Goal: Transaction & Acquisition: Obtain resource

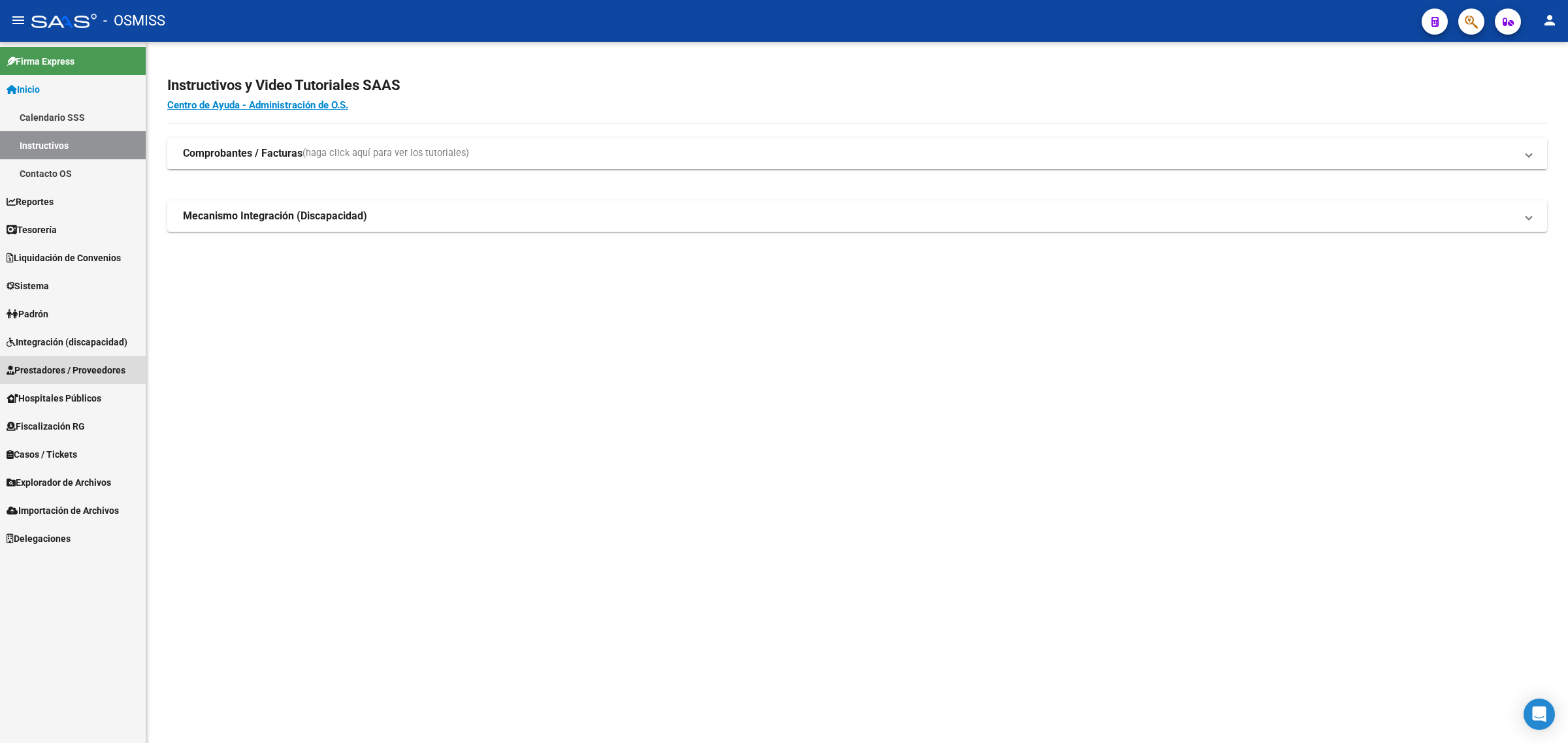
click at [102, 366] on span "Prestadores / Proveedores" at bounding box center [66, 370] width 119 height 14
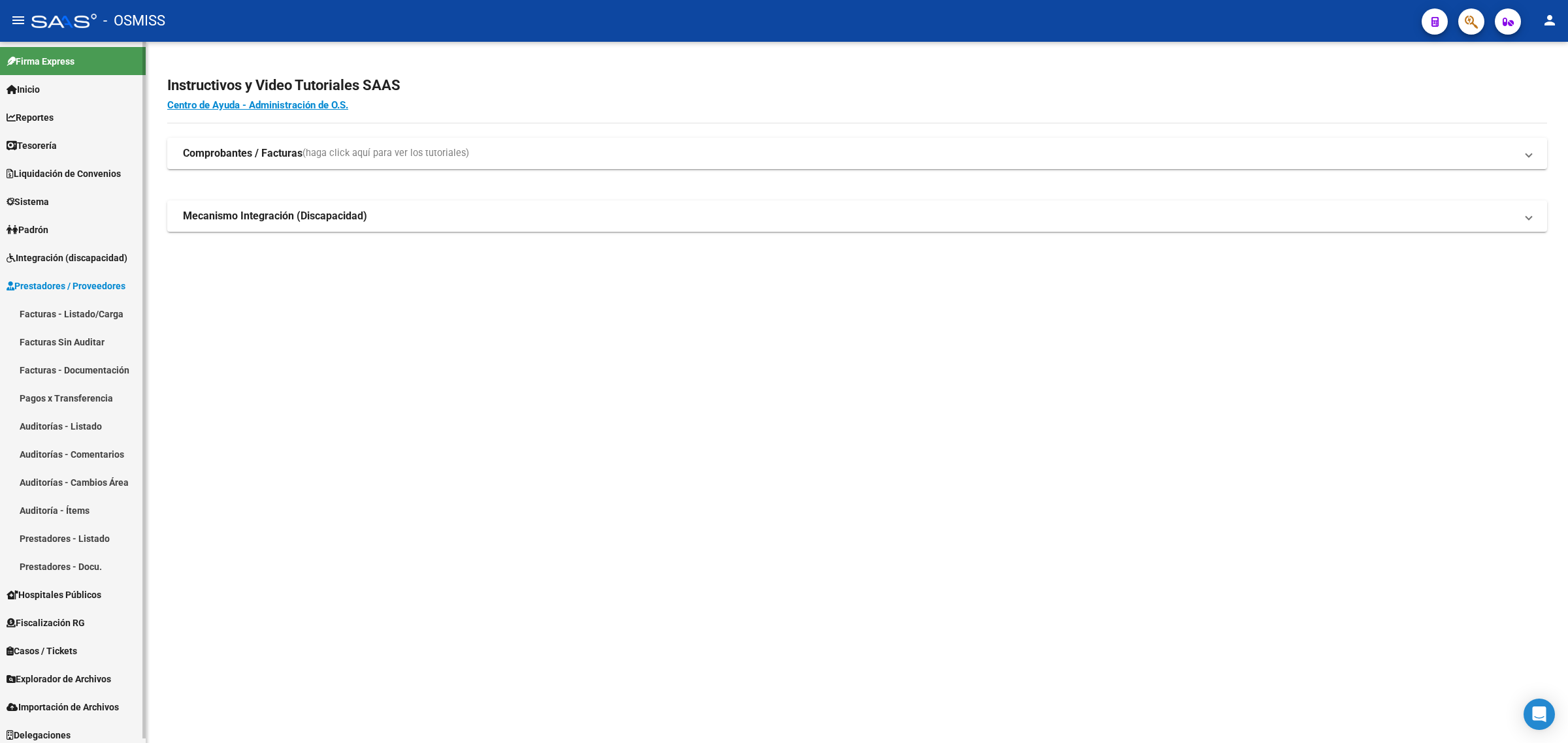
click at [77, 312] on link "Facturas - Listado/Carga" at bounding box center [73, 314] width 146 height 28
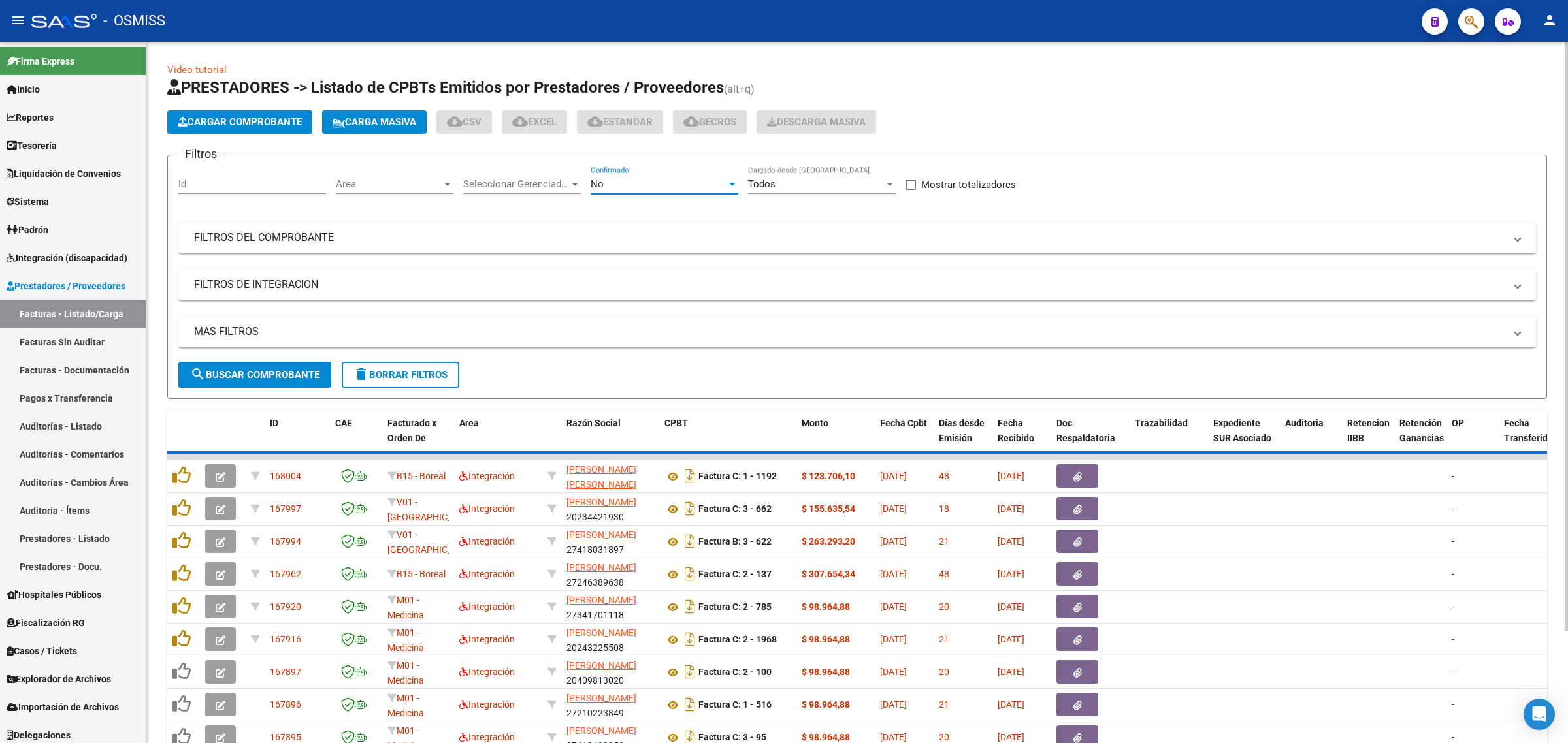
click at [710, 181] on div "No" at bounding box center [658, 185] width 136 height 12
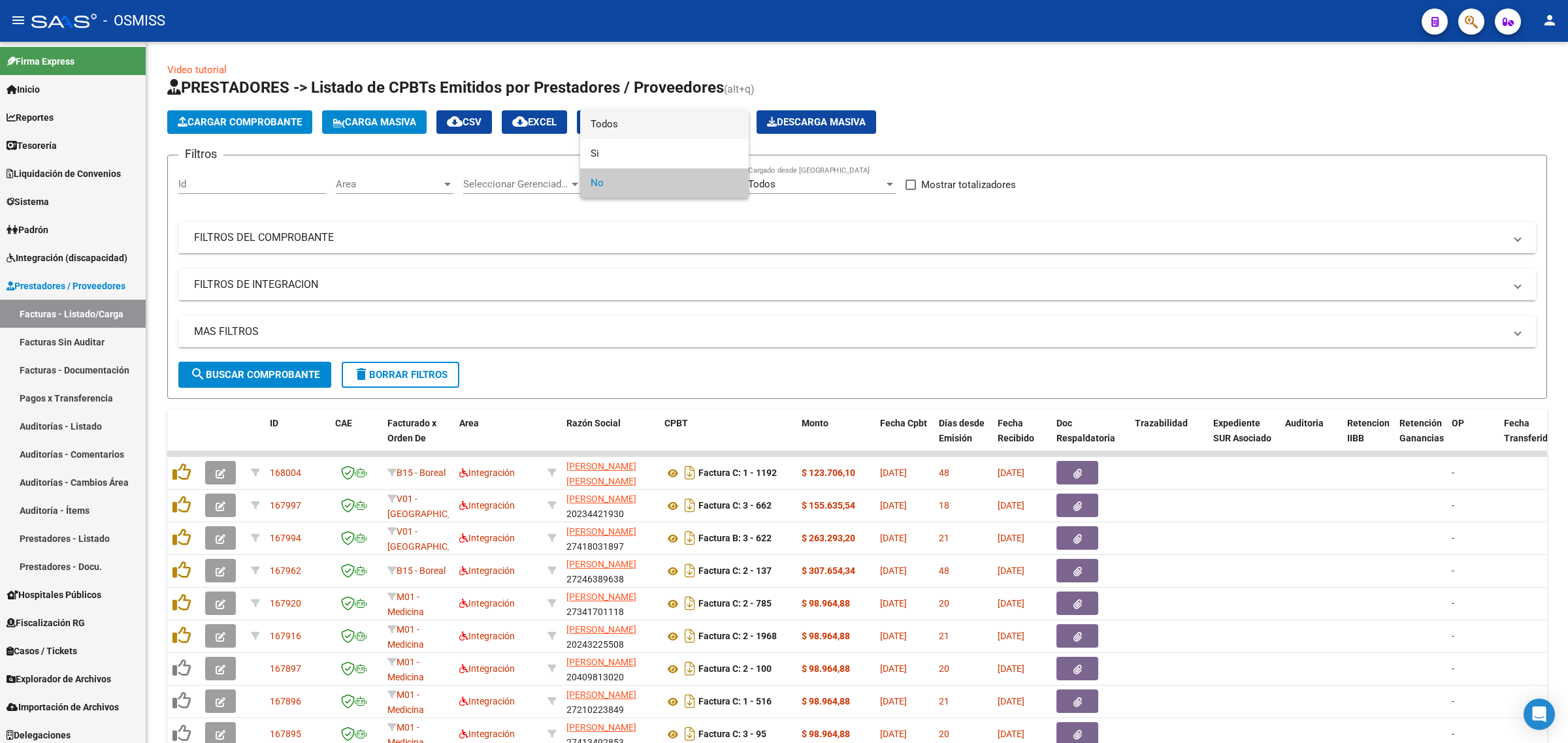
click at [706, 132] on span "Todos" at bounding box center [664, 124] width 148 height 29
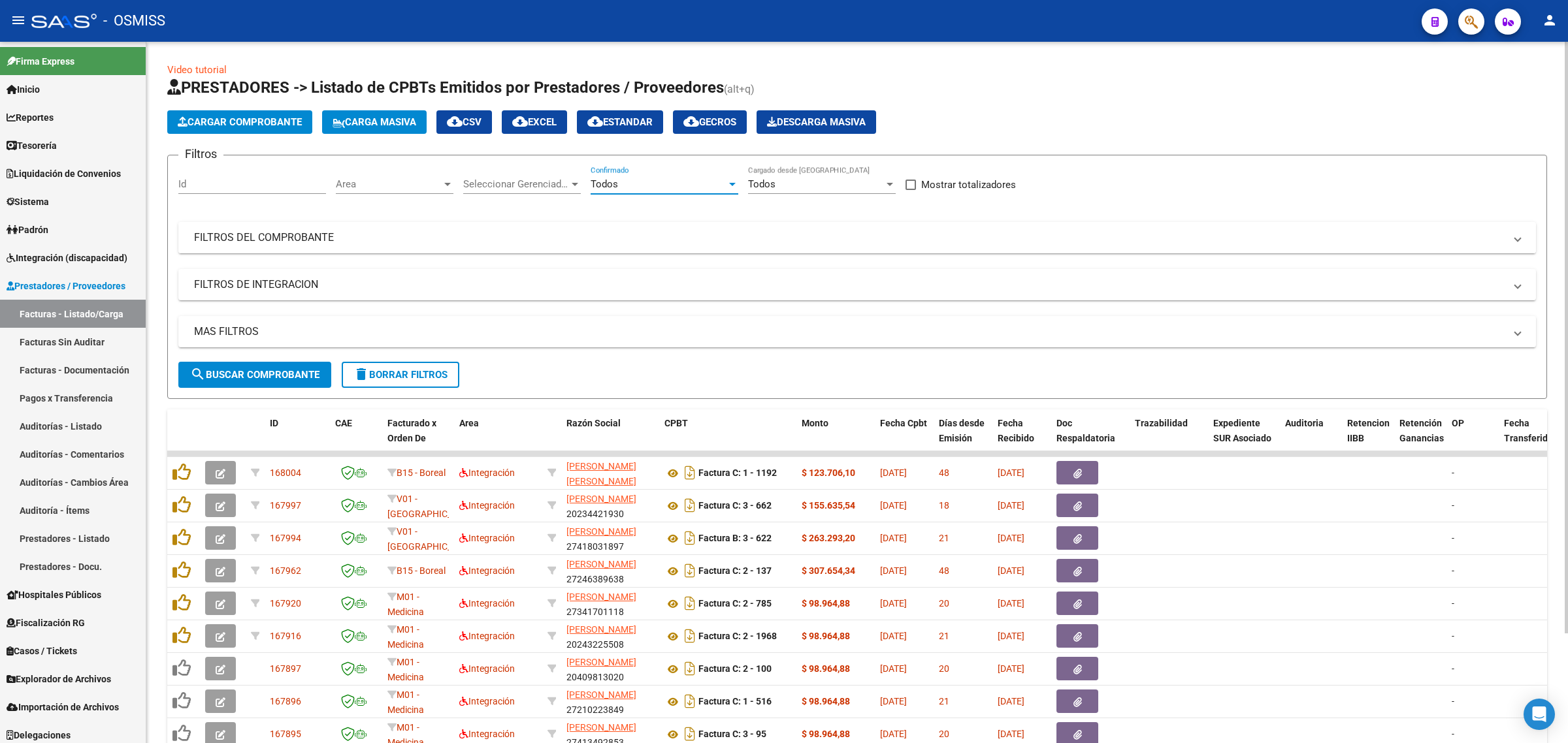
click at [637, 239] on mat-panel-title "FILTROS DEL COMPROBANTE" at bounding box center [849, 237] width 1310 height 14
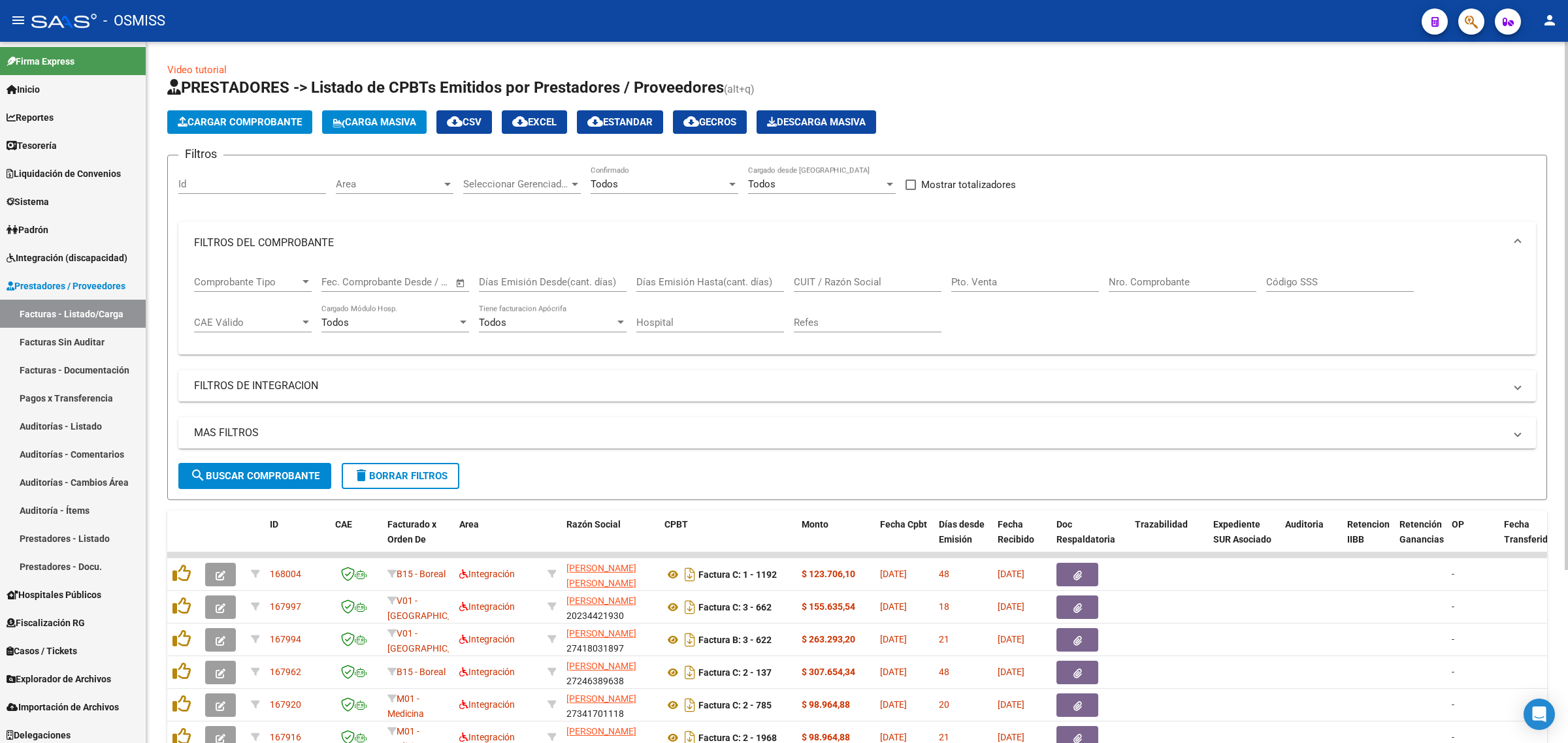
click at [867, 288] on div "CUIT / Razón Social" at bounding box center [867, 278] width 148 height 28
click at [868, 279] on input "CUIT / Razón Social" at bounding box center [867, 282] width 148 height 12
paste input "201.198,9"
drag, startPoint x: 868, startPoint y: 279, endPoint x: 696, endPoint y: 275, distance: 172.0
click at [696, 275] on div "Comprobante Tipo Comprobante Tipo Fecha inicio – Fecha fin Fec. Comprobante Des…" at bounding box center [857, 304] width 1326 height 81
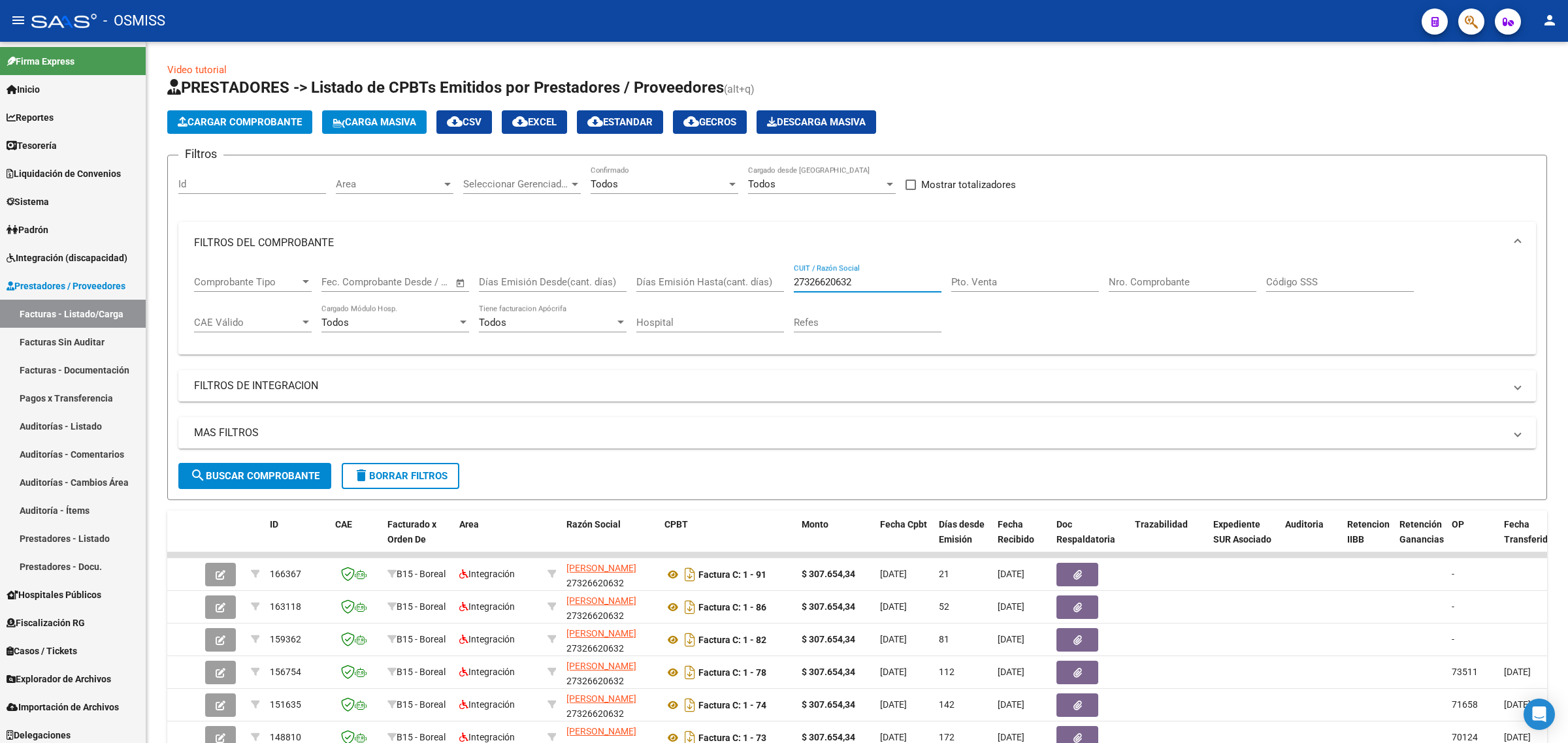
type input "27326620632"
click at [1046, 272] on div "Pto. Venta" at bounding box center [1025, 278] width 148 height 28
click at [1040, 282] on input "Pto. Venta" at bounding box center [1025, 282] width 148 height 12
type input "1"
click at [1189, 282] on input "Nro. Comprobante" at bounding box center [1182, 282] width 148 height 12
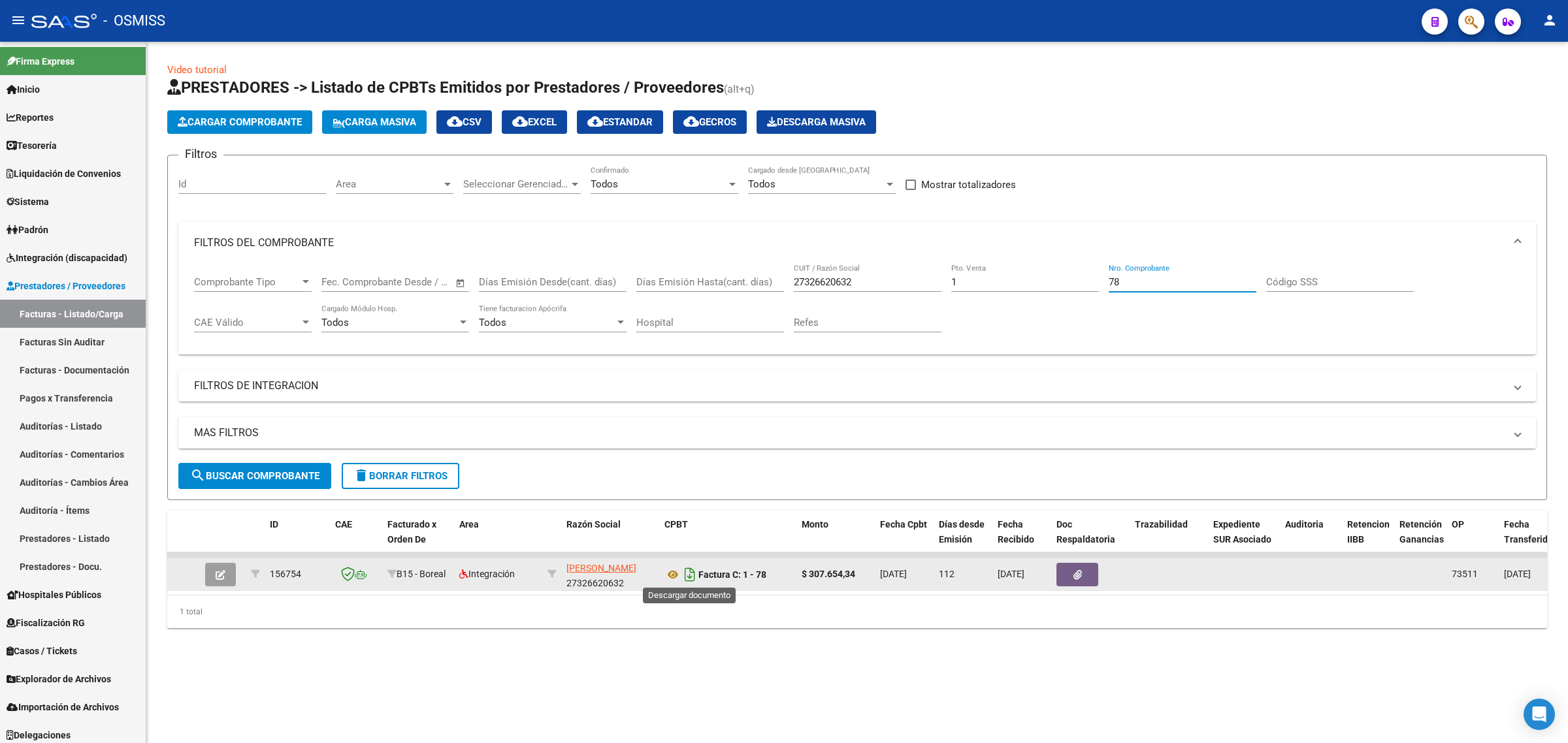
type input "78"
click at [684, 573] on icon "Descargar documento" at bounding box center [689, 574] width 17 height 21
drag, startPoint x: 880, startPoint y: 285, endPoint x: 708, endPoint y: 272, distance: 172.5
click at [708, 272] on div "Comprobante Tipo Comprobante Tipo Fecha inicio – Fecha fin Fec. Comprobante Des…" at bounding box center [857, 304] width 1326 height 81
drag, startPoint x: 965, startPoint y: 276, endPoint x: 931, endPoint y: 278, distance: 34.1
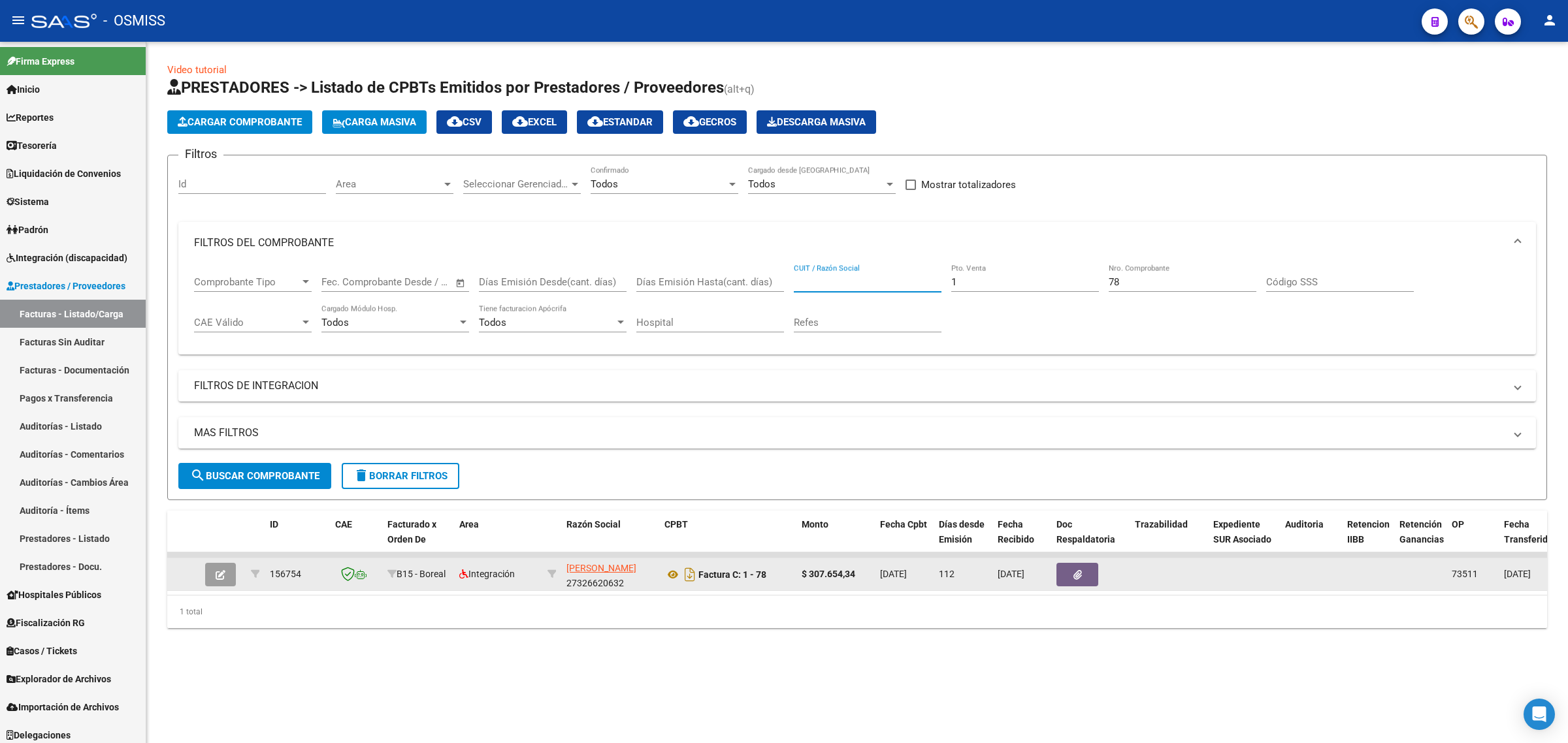
click at [941, 278] on div "Comprobante Tipo Comprobante Tipo Fecha inicio – Fecha fin Fec. Comprobante Des…" at bounding box center [857, 304] width 1326 height 81
drag, startPoint x: 1122, startPoint y: 278, endPoint x: 993, endPoint y: 281, distance: 129.0
click at [1071, 276] on div "Comprobante Tipo Comprobante Tipo Fecha inicio – Fecha fin Fec. Comprobante Des…" at bounding box center [857, 304] width 1326 height 81
click at [240, 465] on button "search Buscar Comprobante" at bounding box center [255, 475] width 153 height 26
